Goal: Complete application form: Complete application form

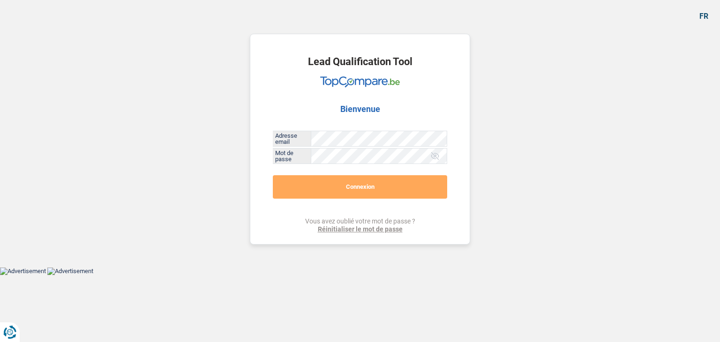
click at [335, 146] on div "Adresse email Tous les champs sont obligatoires. Veuillez fournir une réponse p…" at bounding box center [360, 139] width 174 height 16
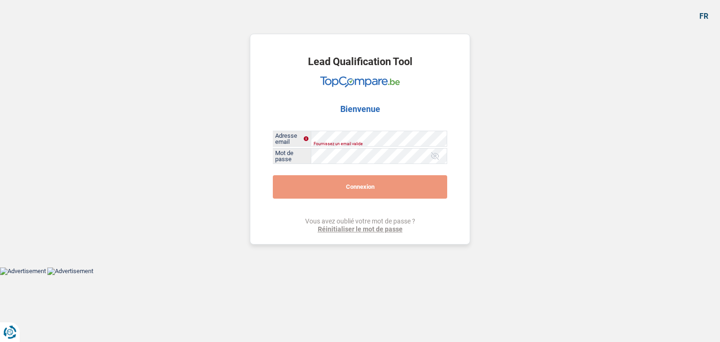
click at [338, 190] on button "Connexion" at bounding box center [360, 186] width 174 height 23
click at [336, 179] on button "Connexion" at bounding box center [360, 186] width 174 height 23
click at [339, 187] on button "Connexion" at bounding box center [360, 186] width 174 height 23
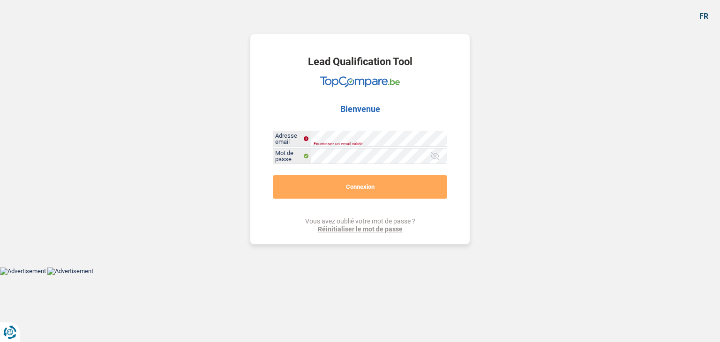
drag, startPoint x: 418, startPoint y: 130, endPoint x: 491, endPoint y: 124, distance: 73.4
click at [491, 124] on div "Lead Qualification Tool Bienvenue Adresse email Fournissez un email valide Mot …" at bounding box center [360, 133] width 534 height 267
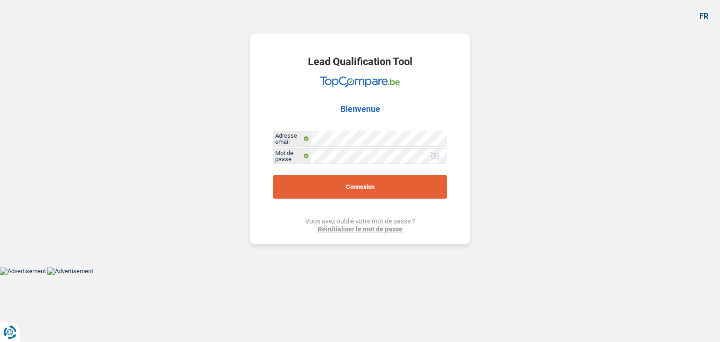
click at [392, 187] on button "Connexion" at bounding box center [360, 186] width 174 height 23
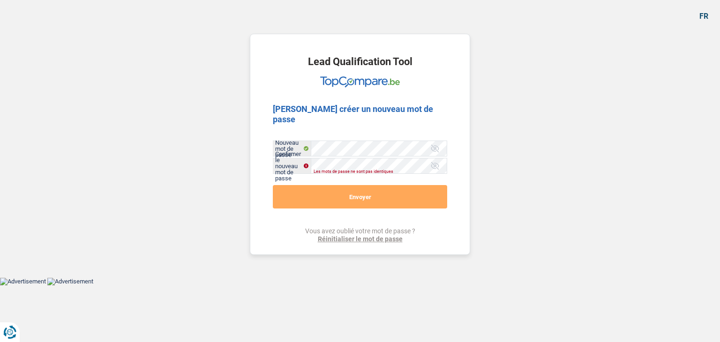
click at [435, 144] on div at bounding box center [434, 148] width 9 height 9
click at [437, 161] on div at bounding box center [434, 165] width 9 height 9
click at [349, 170] on div "Les mots de passe ne sont pas identiques" at bounding box center [373, 172] width 119 height 4
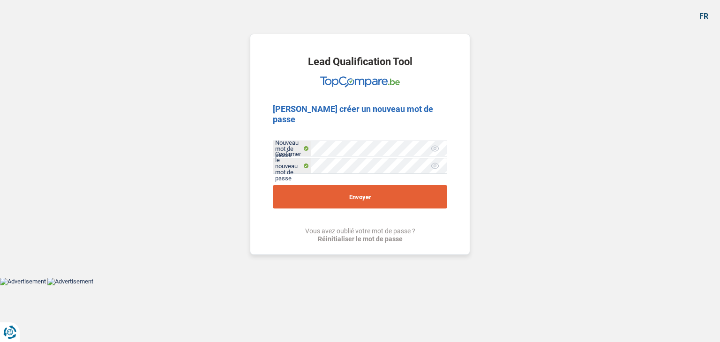
click at [364, 195] on button "Envoyer" at bounding box center [360, 196] width 174 height 23
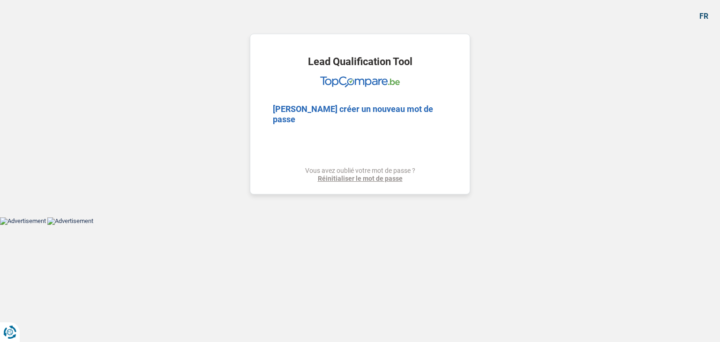
select select "refinancing"
select select "120"
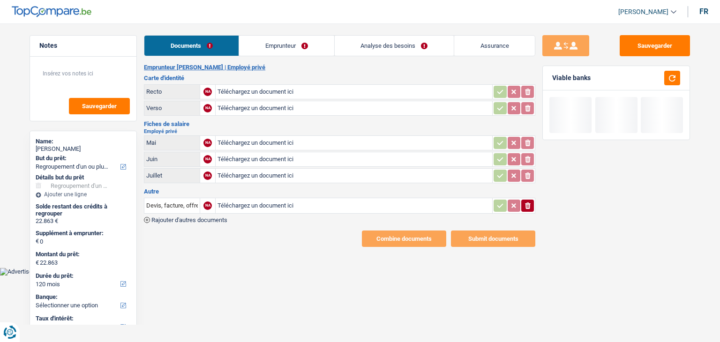
click at [184, 45] on link "Documents" at bounding box center [191, 46] width 94 height 20
click at [281, 54] on link "Emprunteur" at bounding box center [286, 46] width 95 height 20
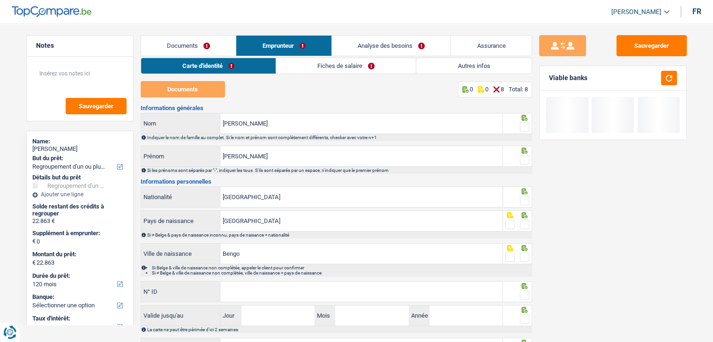
click at [371, 46] on link "Analyse des besoins" at bounding box center [391, 46] width 119 height 20
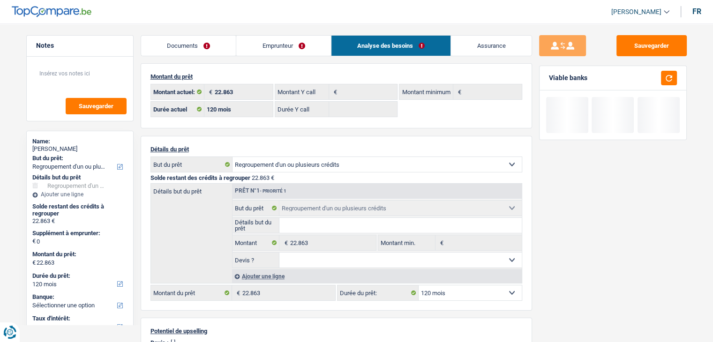
click at [459, 47] on link "Assurance" at bounding box center [491, 46] width 81 height 20
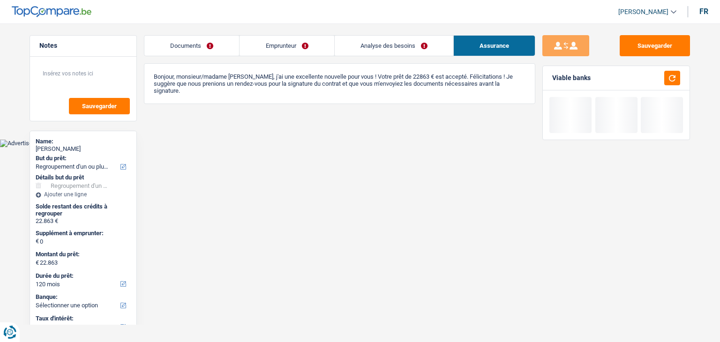
click at [191, 44] on link "Documents" at bounding box center [191, 46] width 95 height 20
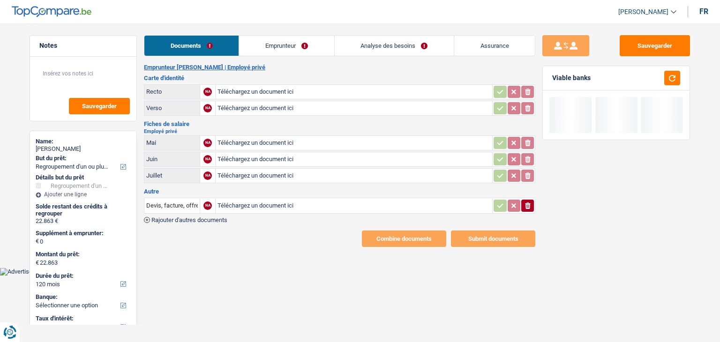
click at [452, 30] on main "Notes Sauvegarder Name: [PERSON_NAME] But du prêt: Confort maison: meubles, tex…" at bounding box center [360, 141] width 720 height 254
click at [579, 113] on div at bounding box center [570, 115] width 42 height 36
